Goal: Find specific page/section: Find specific page/section

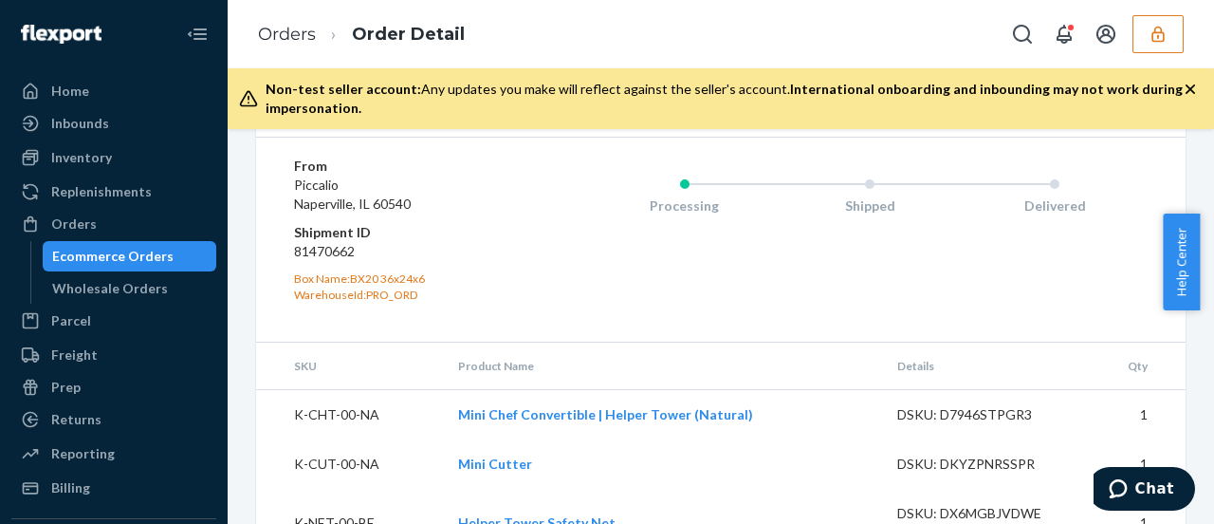
scroll to position [976, 0]
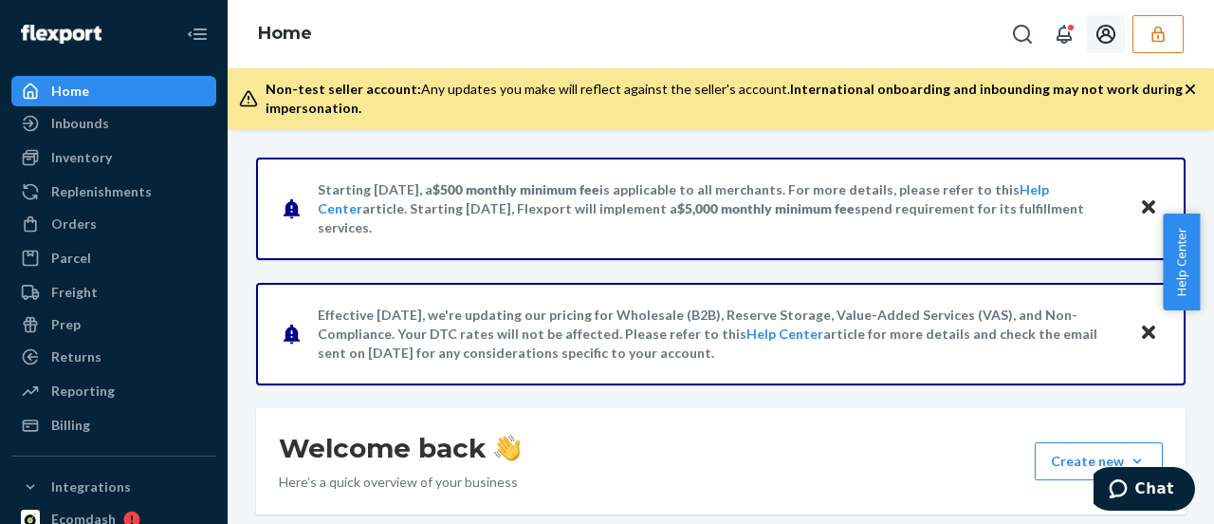
click at [1153, 37] on icon "button" at bounding box center [1158, 34] width 19 height 19
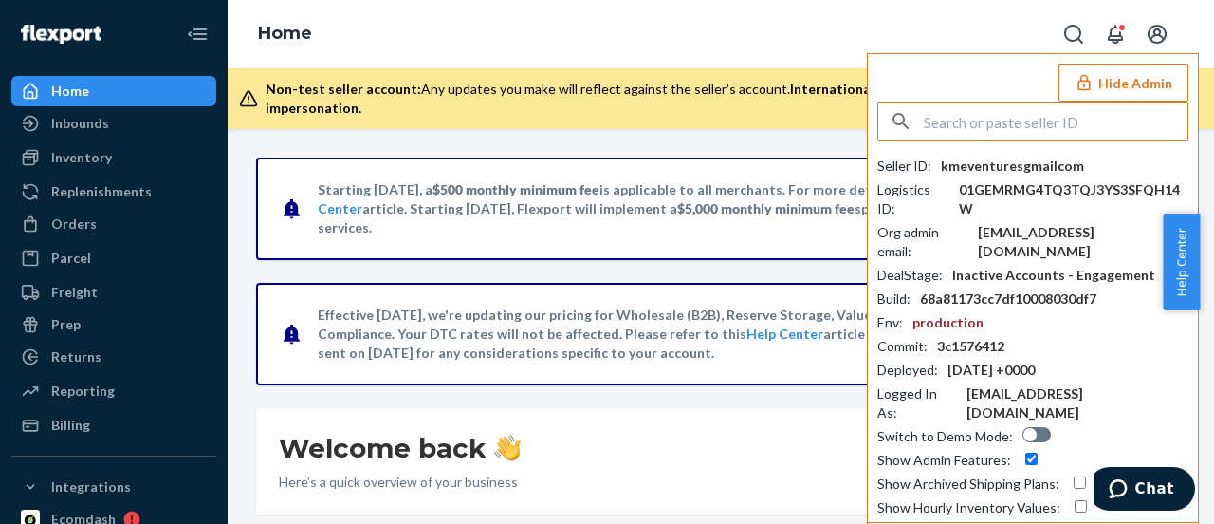
click at [1018, 126] on input "text" at bounding box center [1056, 121] width 264 height 38
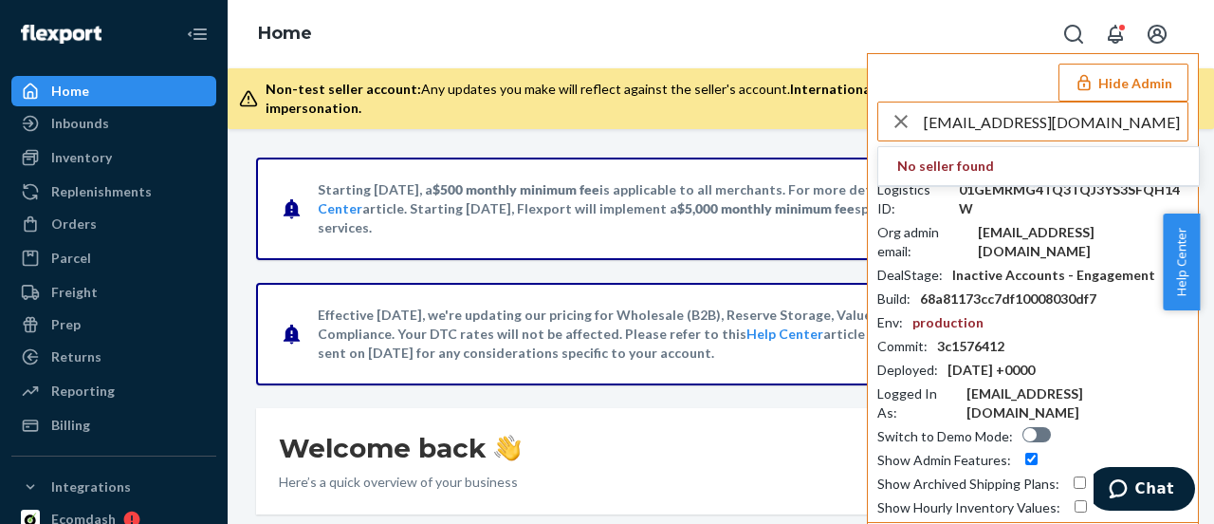
type input "cs@vr-wire.com"
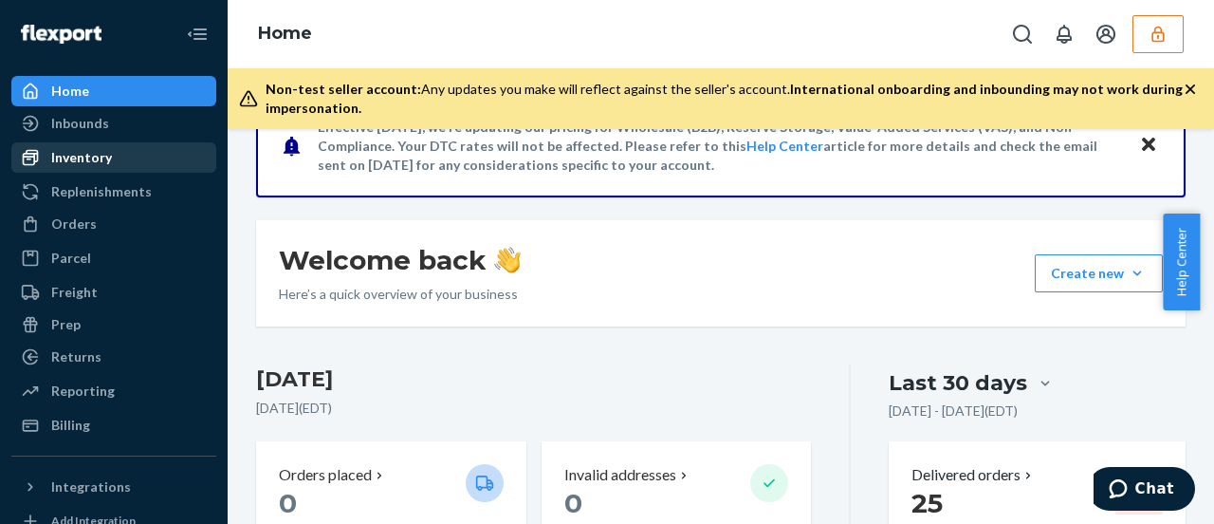
click at [76, 156] on div "Inventory" at bounding box center [81, 157] width 61 height 19
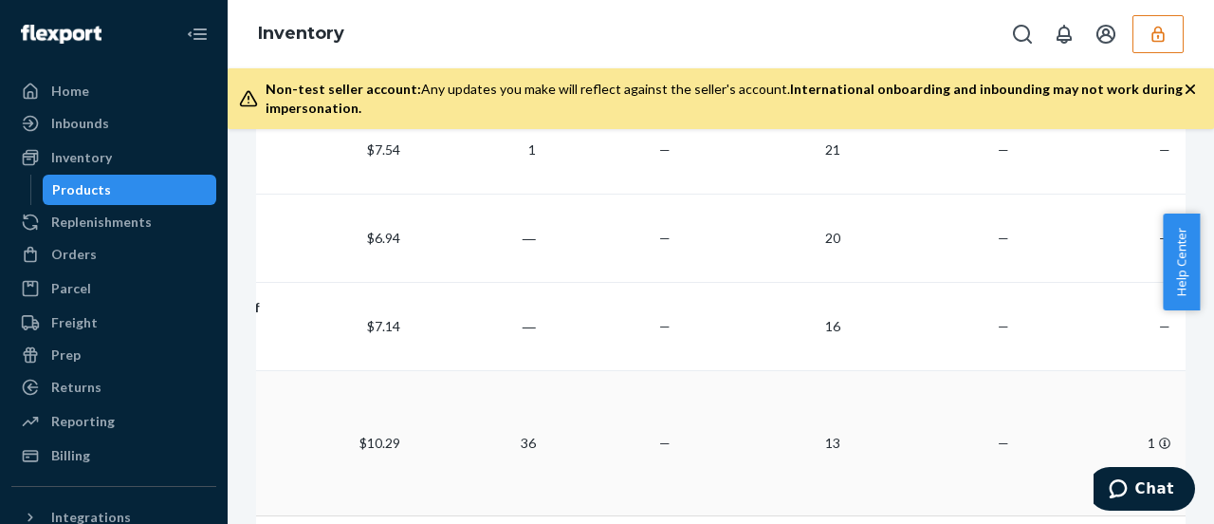
scroll to position [558, 0]
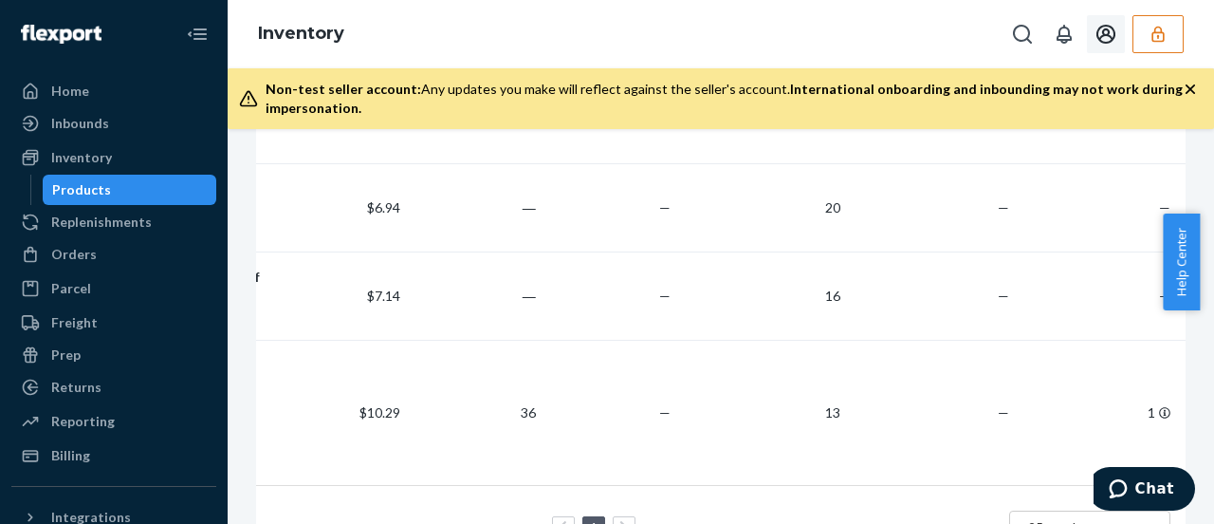
click at [1150, 45] on button "button" at bounding box center [1158, 34] width 51 height 38
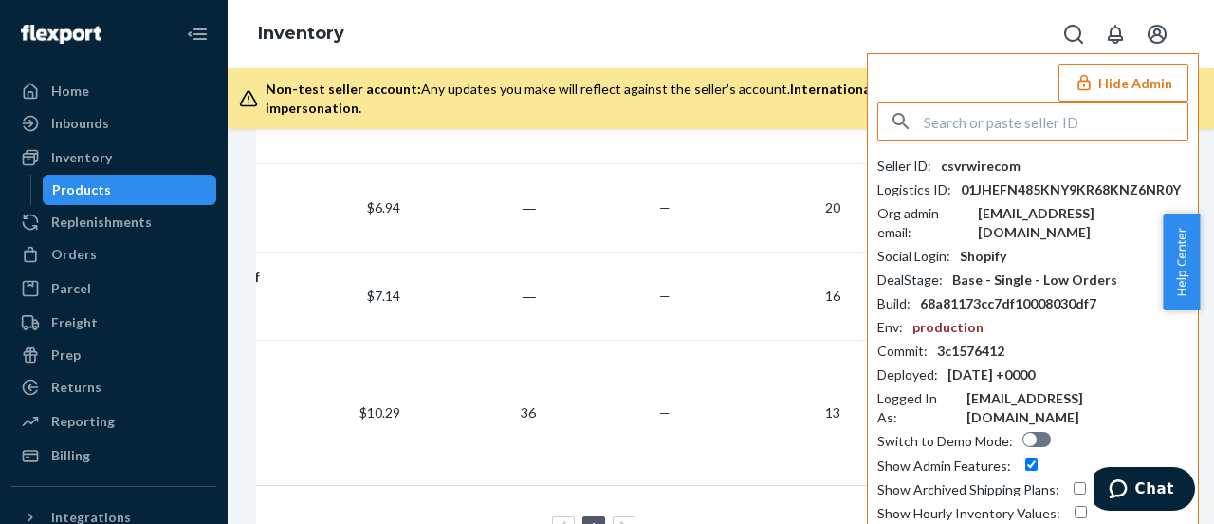
click at [1036, 116] on input "text" at bounding box center [1056, 121] width 264 height 38
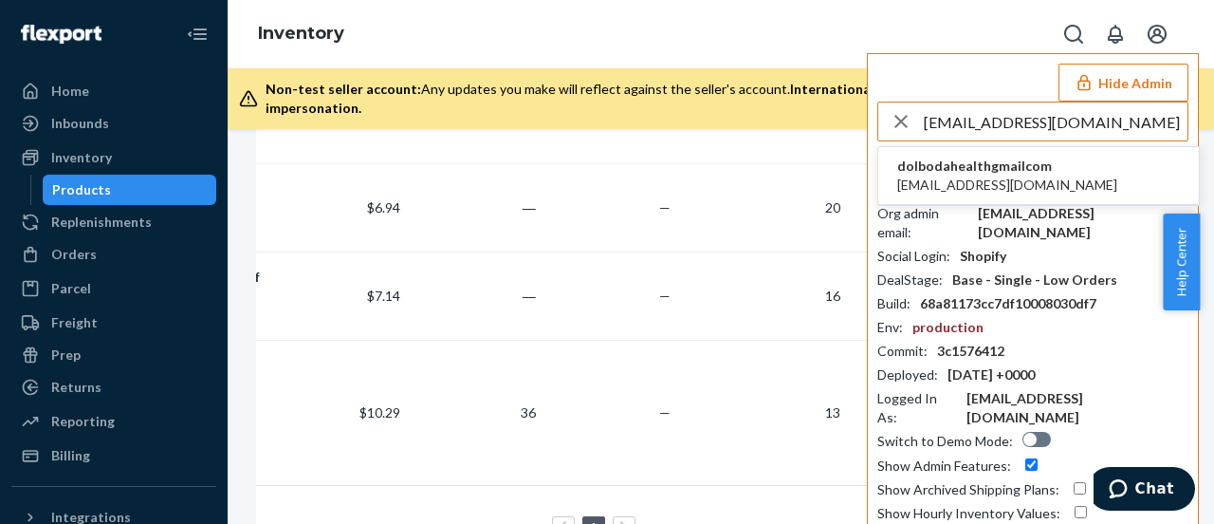
type input "dolbodahealth@gmail.com"
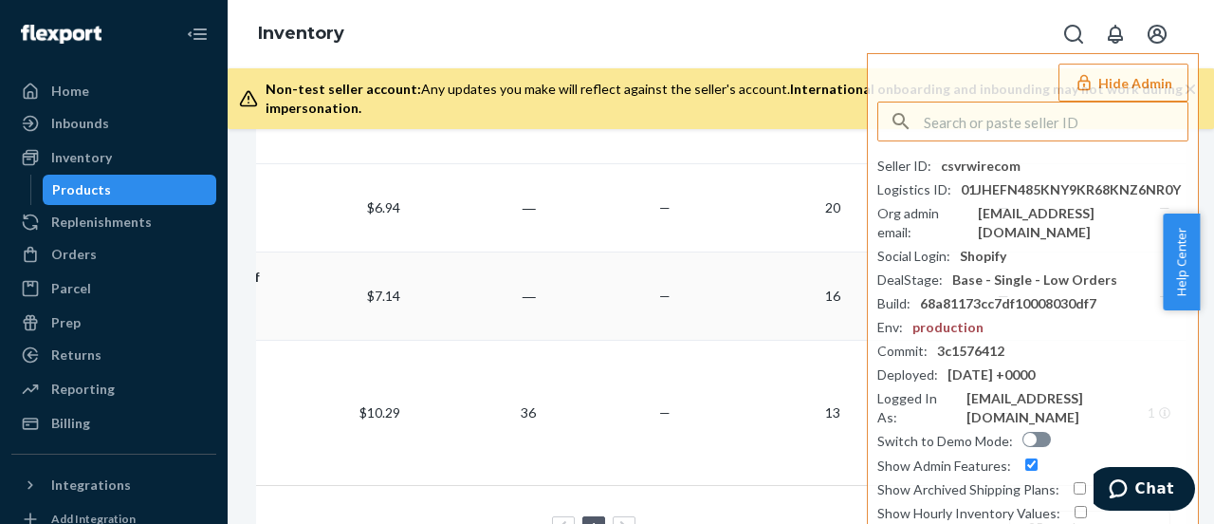
paste input "dolbodahealth@gmail.com"
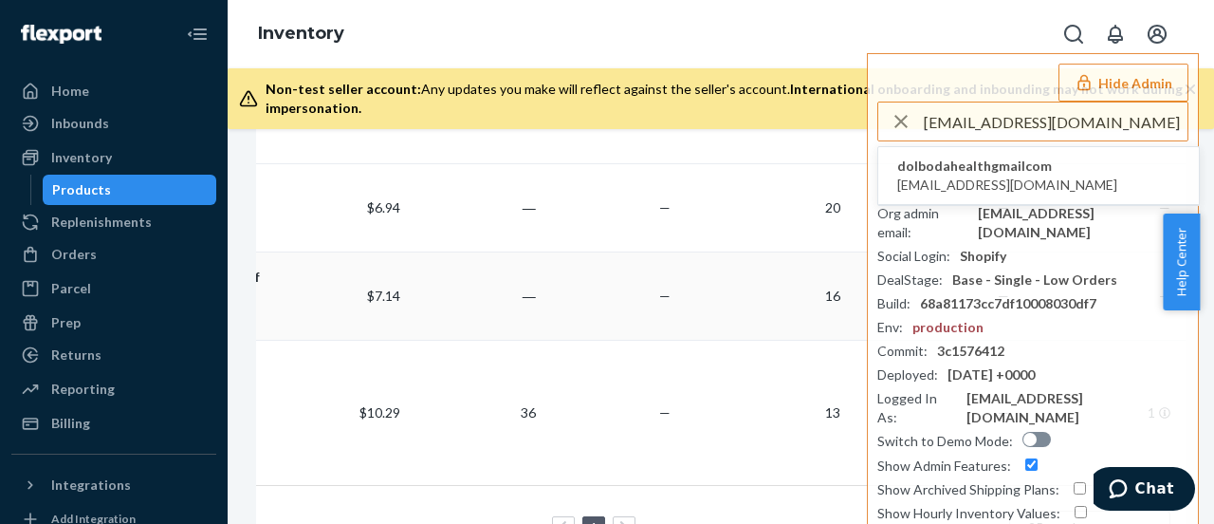
type input "dolbodahealth@gmail.com"
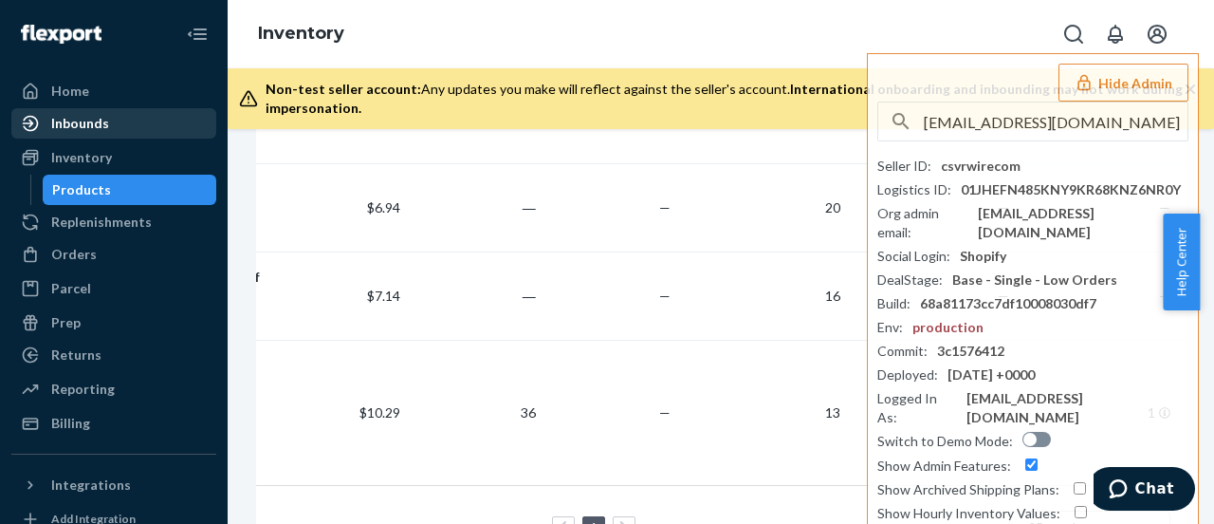
click at [103, 134] on div "Inbounds" at bounding box center [113, 123] width 201 height 27
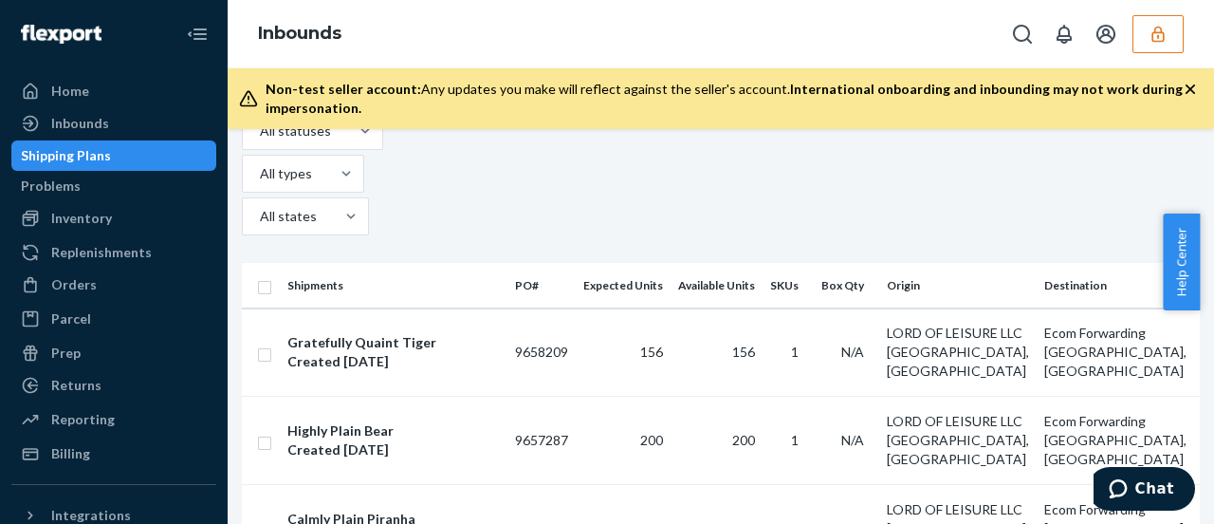
scroll to position [844, 0]
click at [1173, 48] on button "button" at bounding box center [1158, 34] width 51 height 38
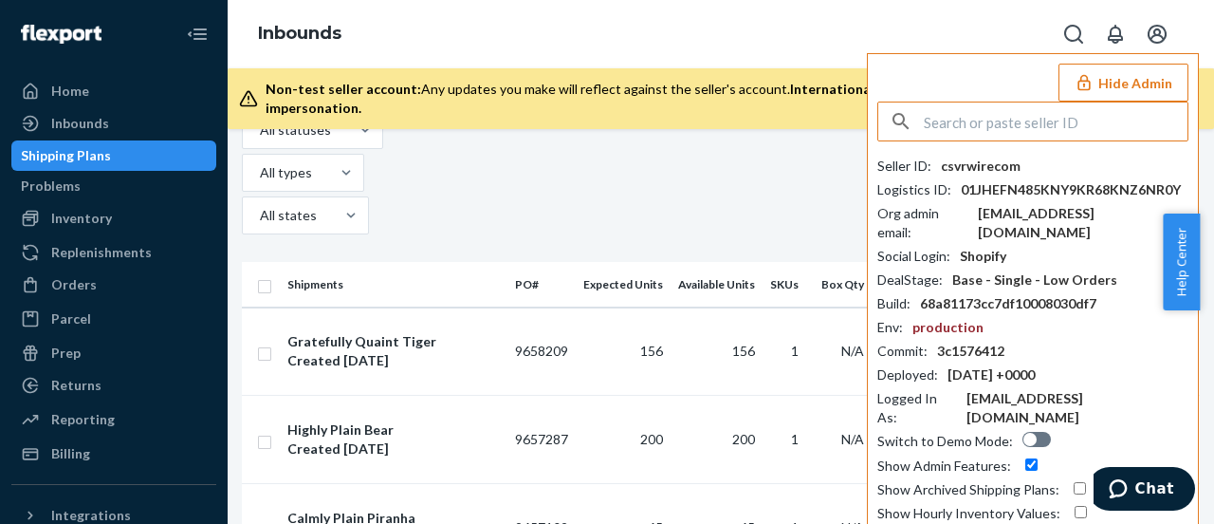
click at [1055, 125] on input "text" at bounding box center [1056, 121] width 264 height 38
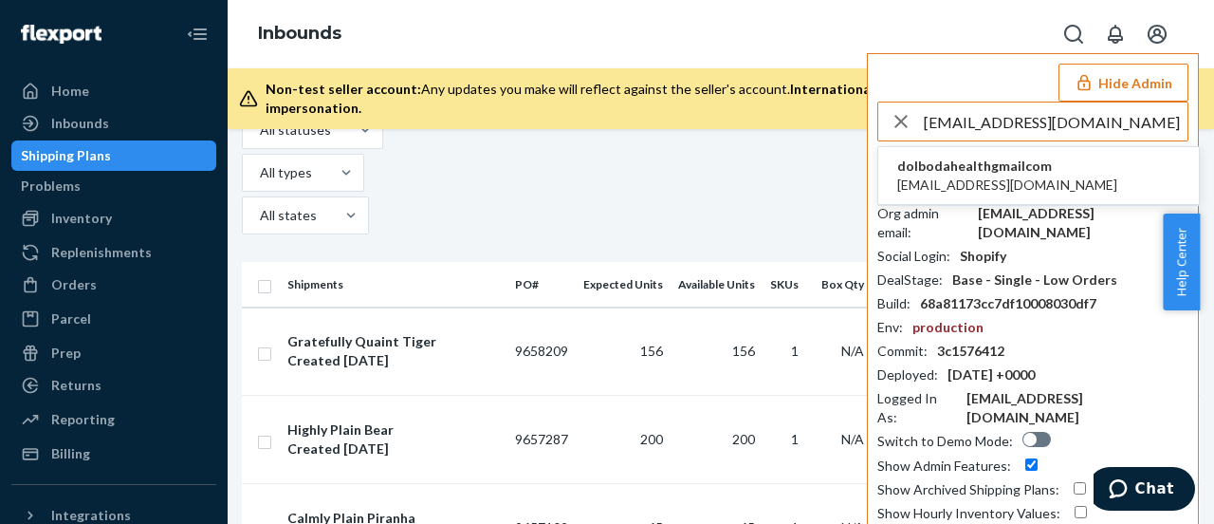
type input "dolbodahealth@gmail.com"
click at [1029, 164] on span "dolbodahealthgmailcom" at bounding box center [1007, 166] width 220 height 19
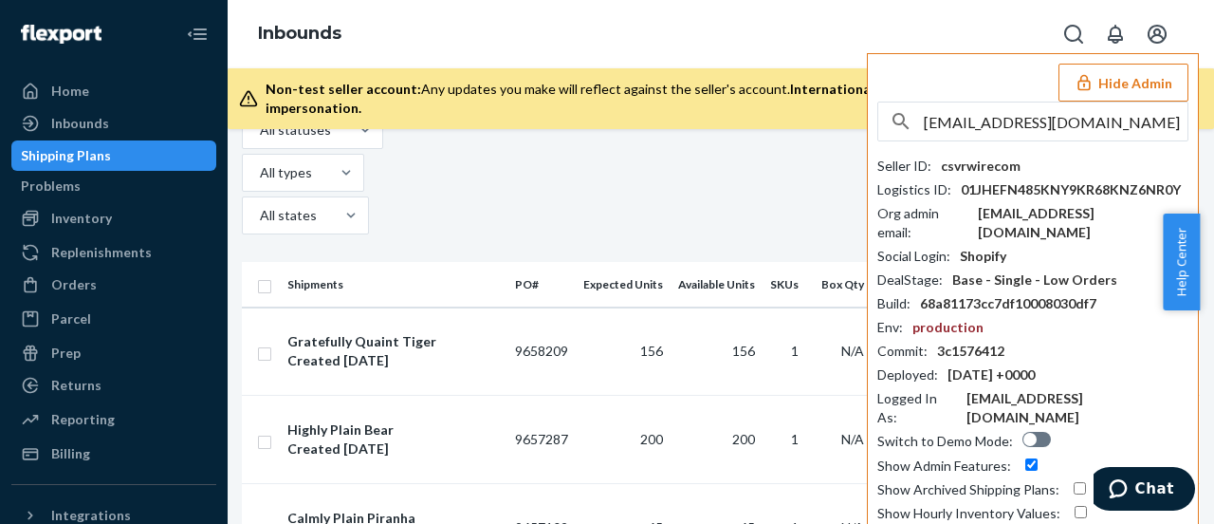
click at [1095, 132] on input "dolbodahealth@gmail.com" at bounding box center [1056, 121] width 264 height 38
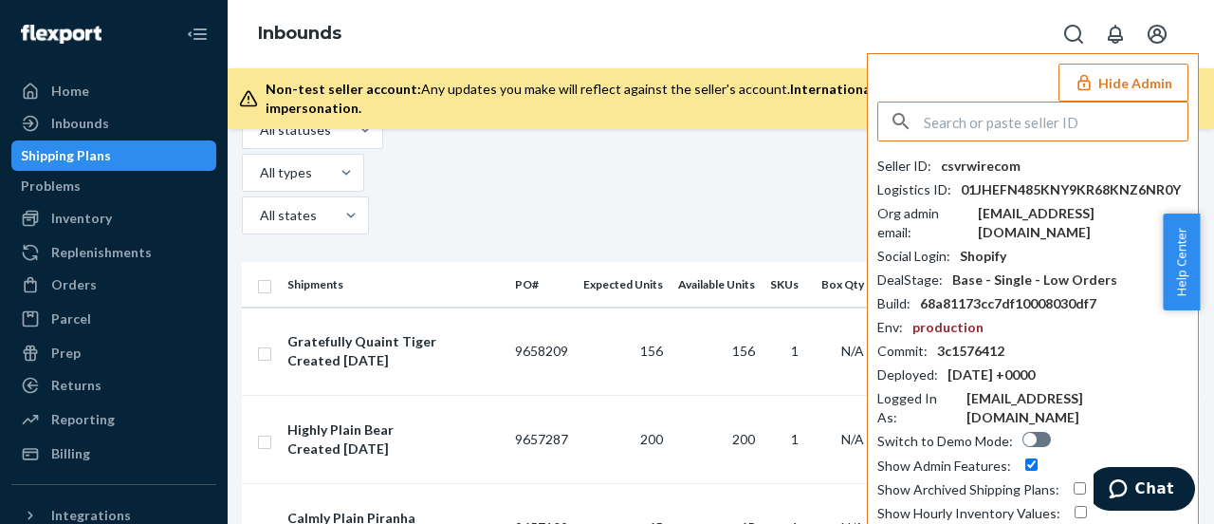
paste input "dolbodahealth@gmail.com"
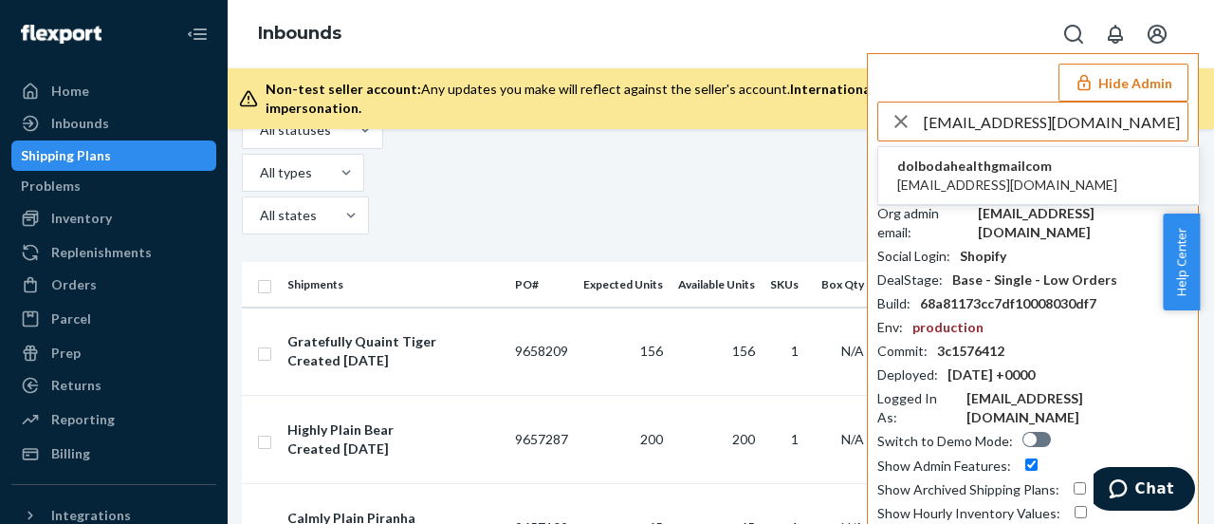
type input "dolbodahealth@gmail.com"
click at [1021, 179] on span "dolbodahealth@gmail.com" at bounding box center [1007, 185] width 220 height 19
